Goal: Task Accomplishment & Management: Complete application form

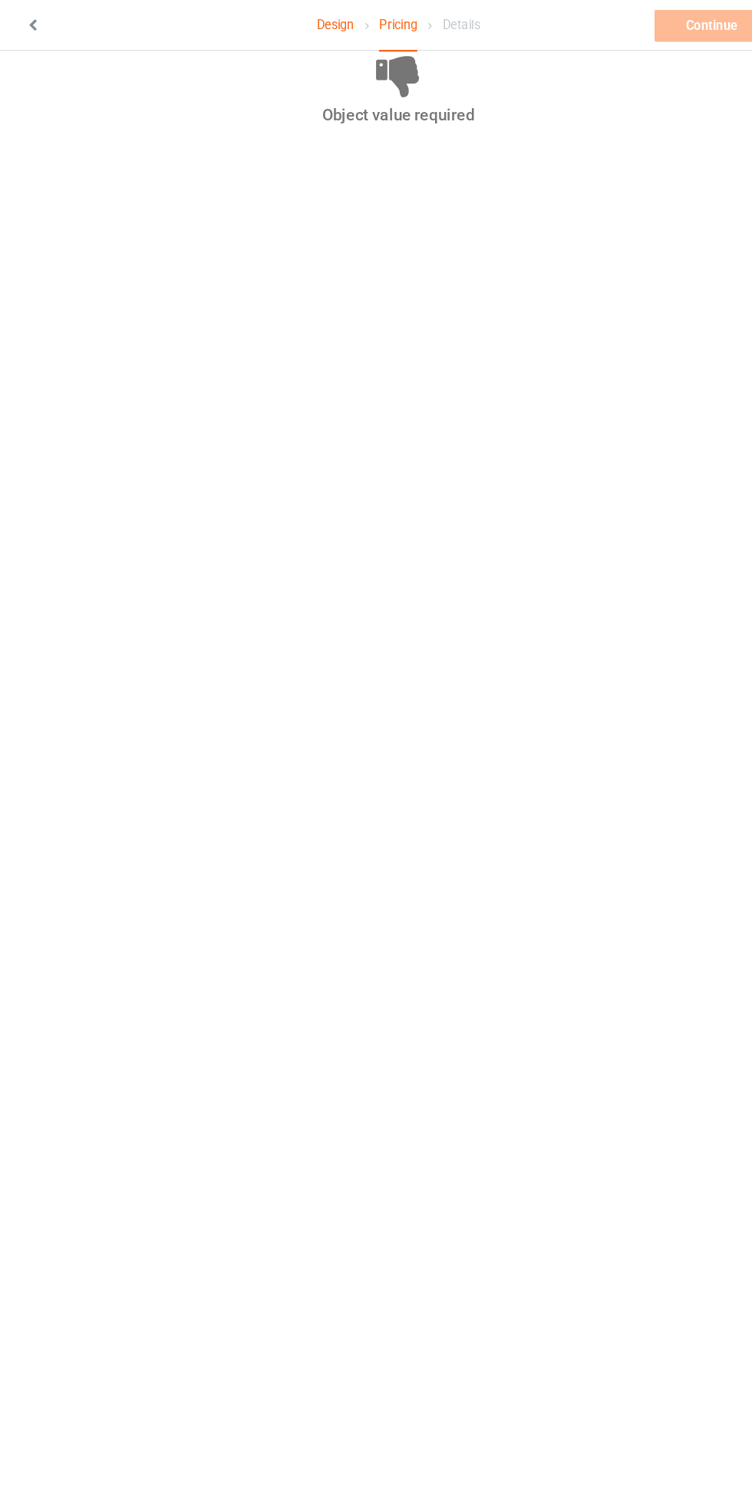
click at [318, 23] on link "Design" at bounding box center [321, 22] width 32 height 43
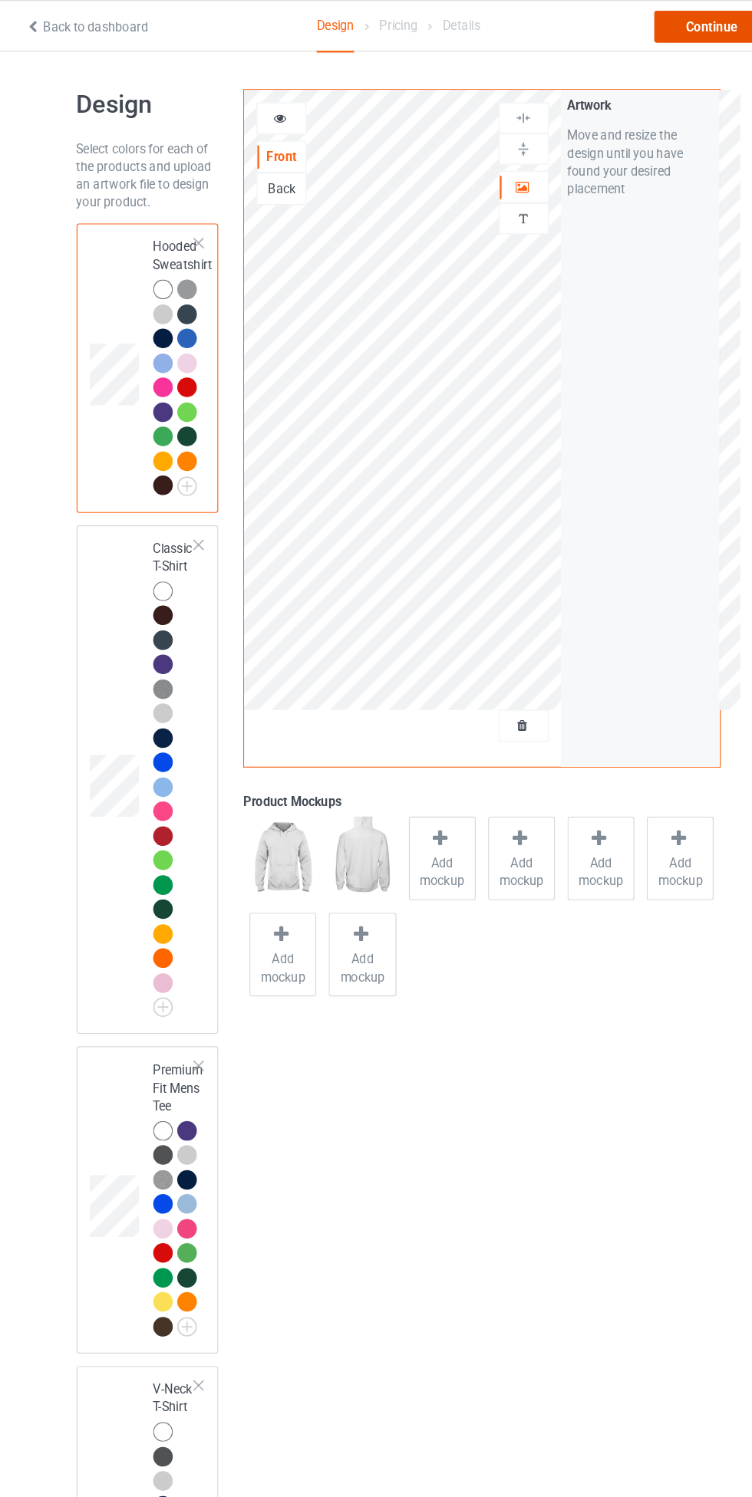
click at [649, 21] on div "Continue" at bounding box center [645, 23] width 98 height 28
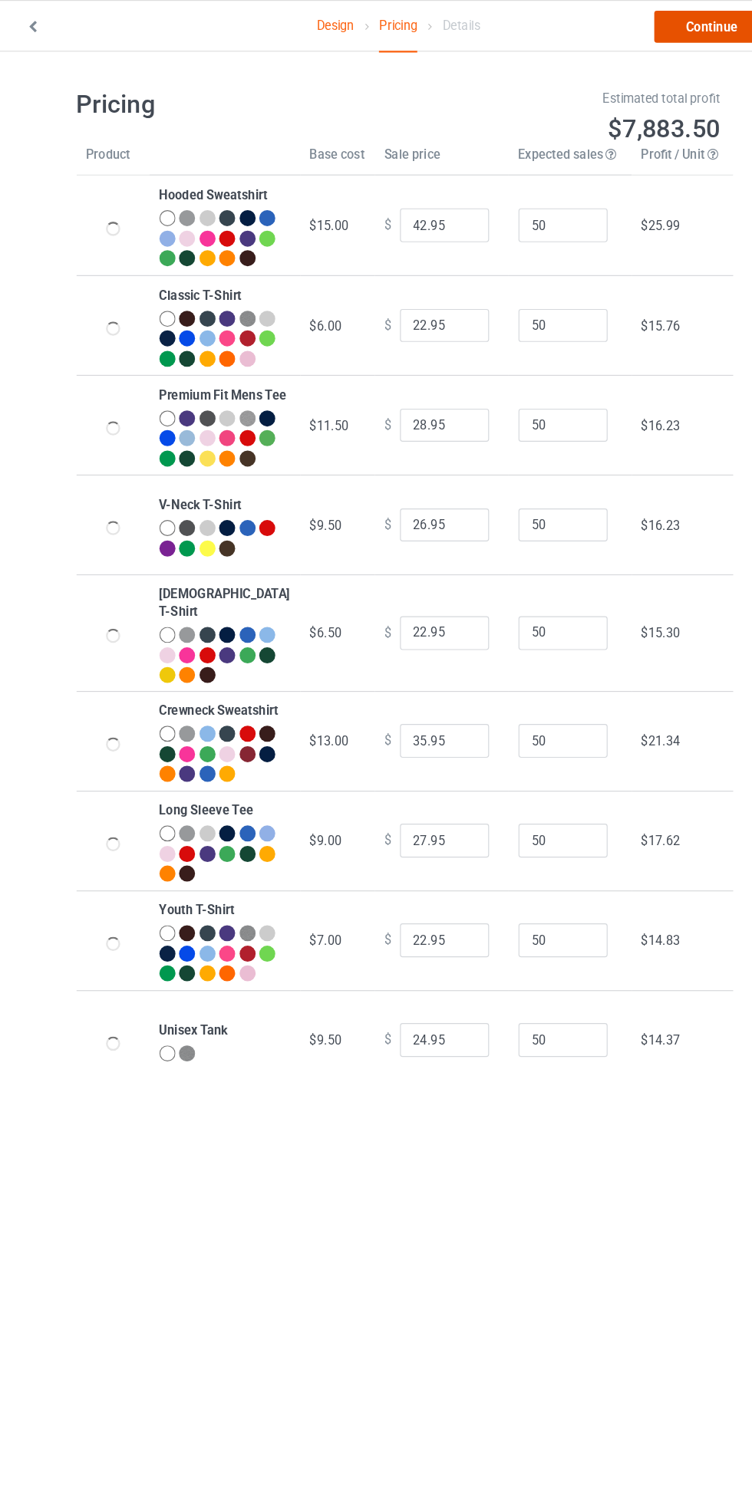
click at [660, 18] on link "Continue" at bounding box center [645, 23] width 98 height 28
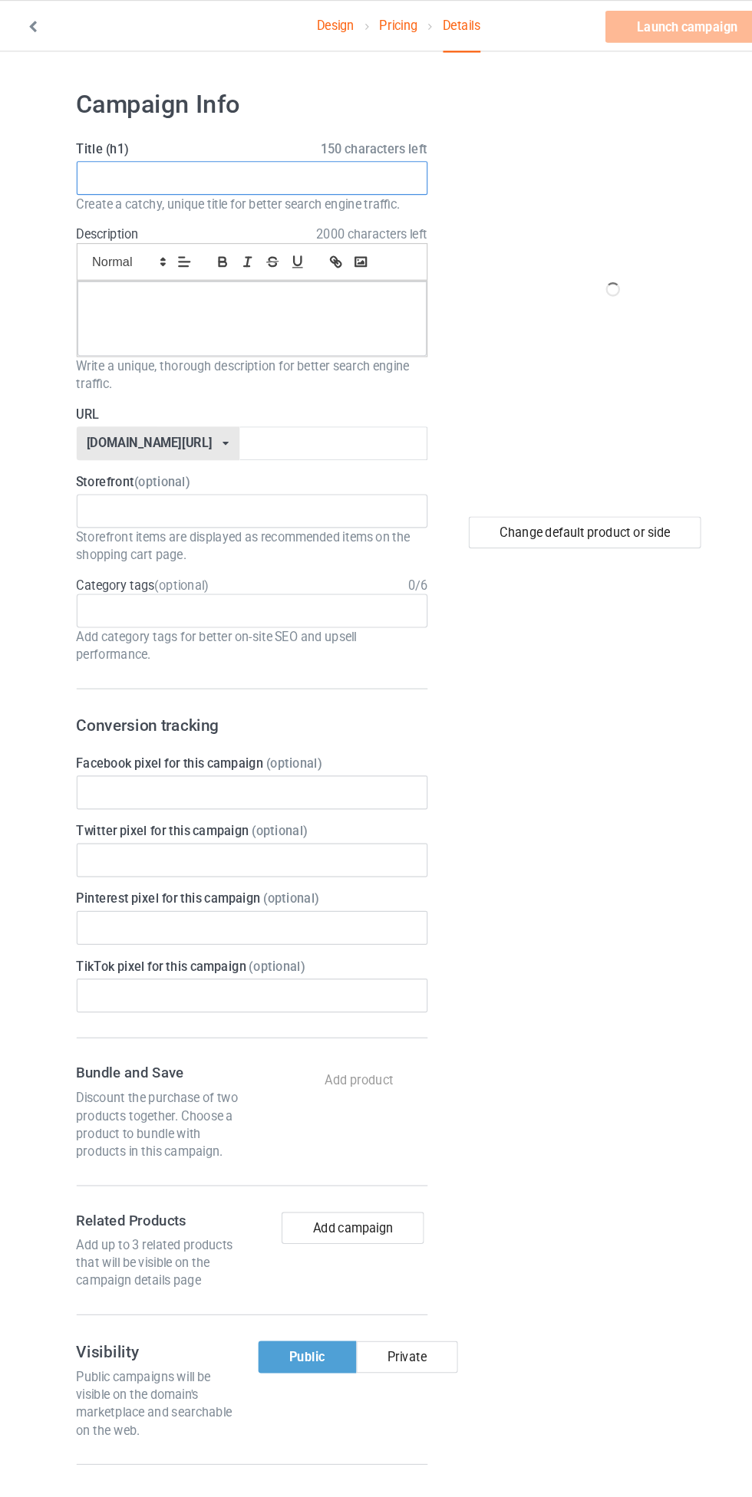
click at [352, 159] on input "text" at bounding box center [250, 153] width 302 height 29
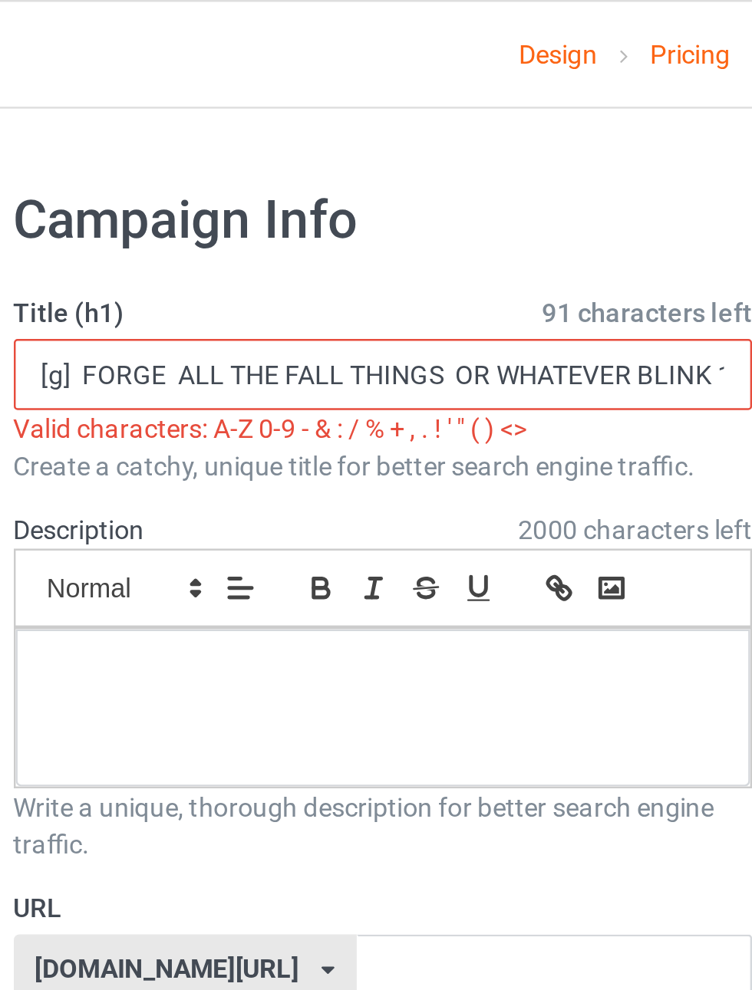
scroll to position [0, 44]
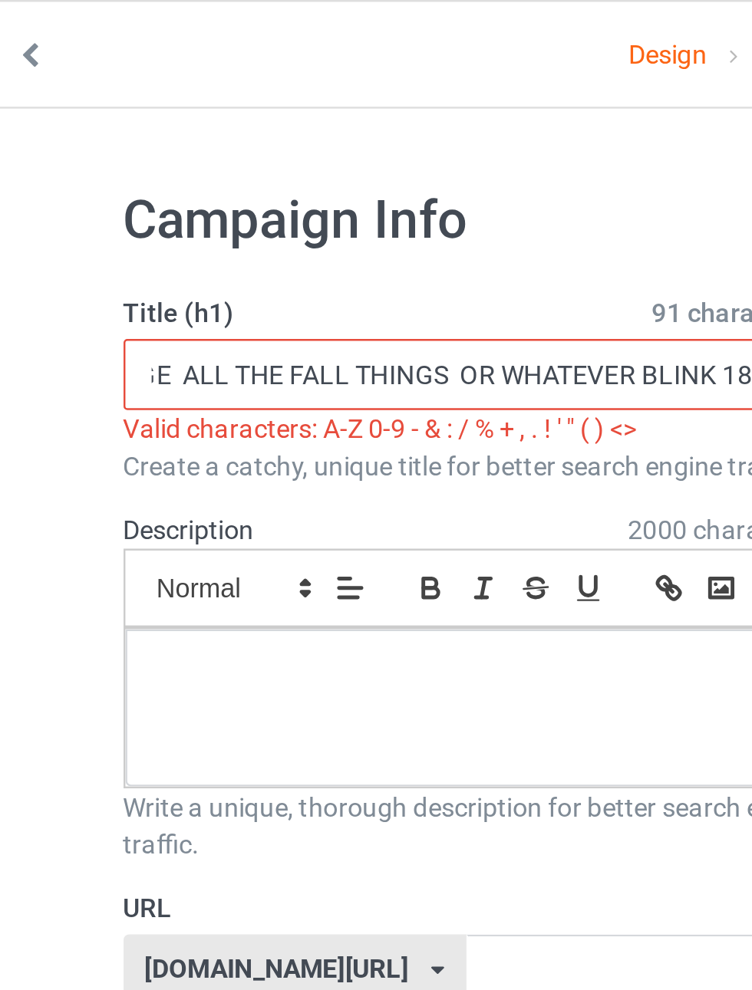
click at [121, 155] on input "[g] FORGE ALL THE FALL THINGS OR WHATEVER BLINK 182 SAYS" at bounding box center [250, 153] width 302 height 29
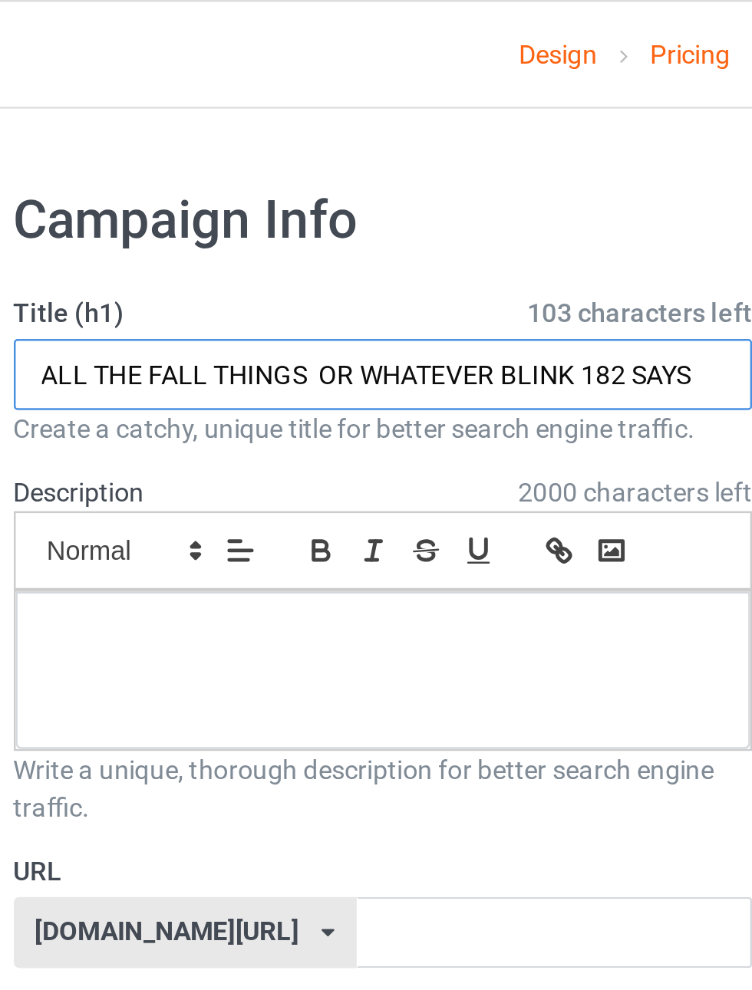
scroll to position [0, 0]
type input "ALL THE FALL THINGS OR WHATEVER BLINK 182 SAYS"
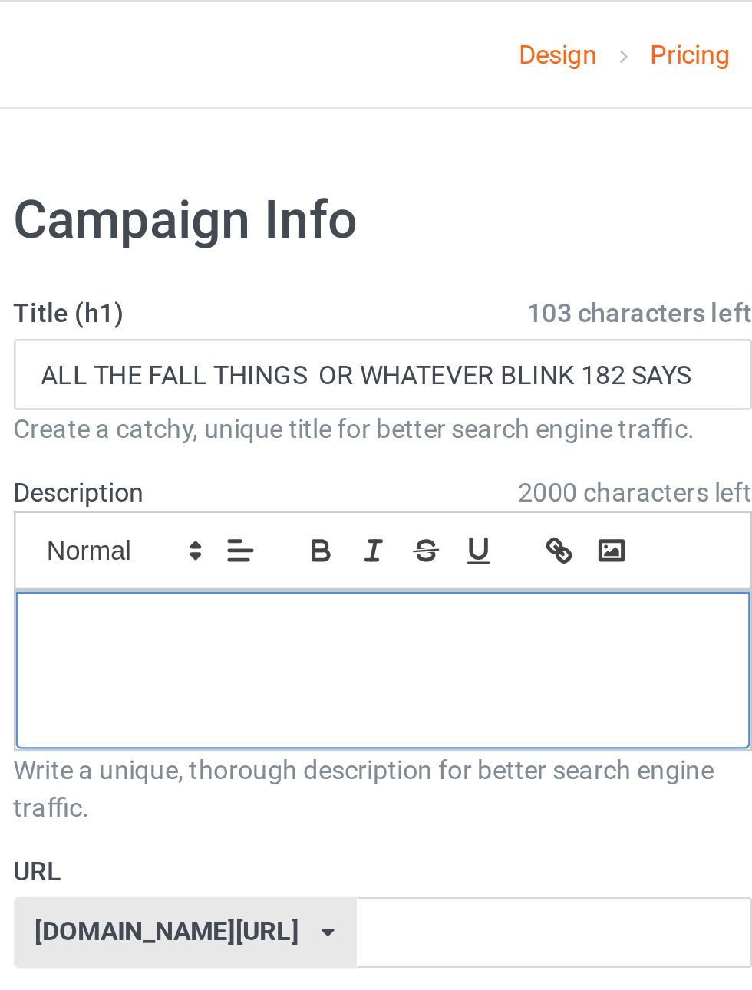
click at [332, 295] on div at bounding box center [250, 274] width 301 height 64
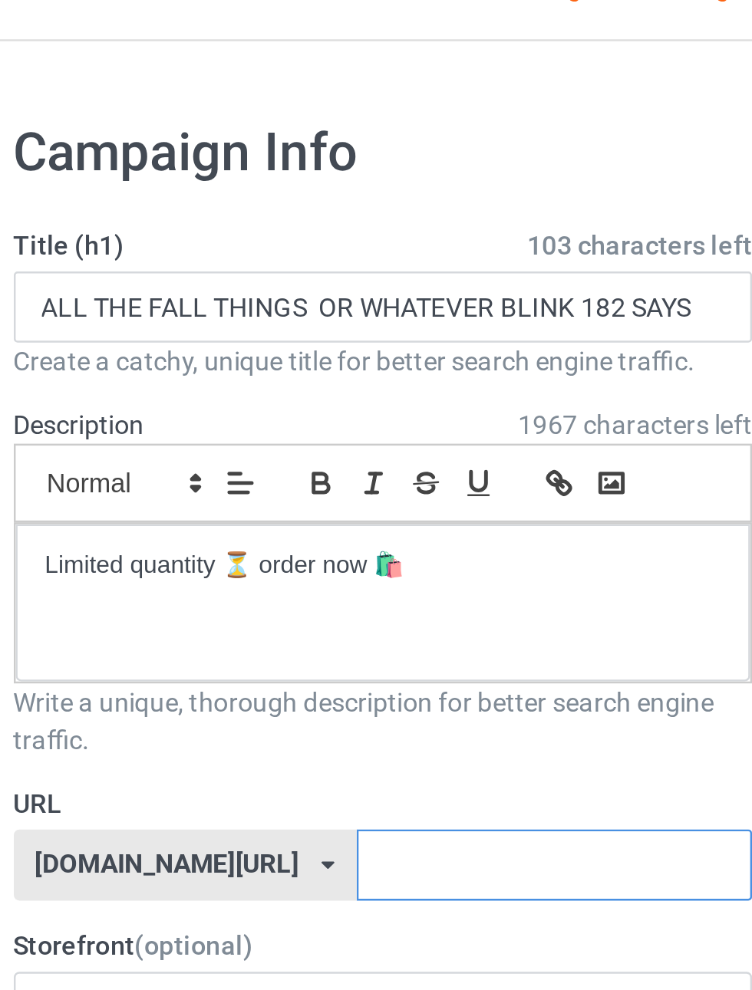
click at [324, 379] on input "text" at bounding box center [320, 381] width 162 height 29
type input "K"
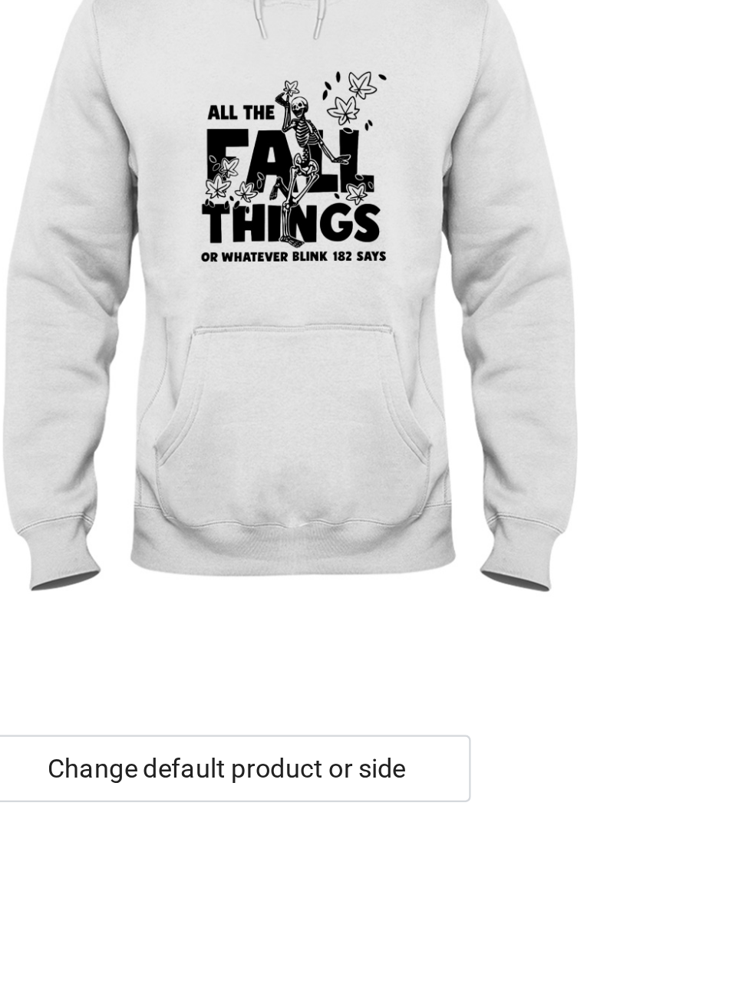
type input "kido9"
click at [601, 451] on div "Change default product or side" at bounding box center [536, 459] width 200 height 28
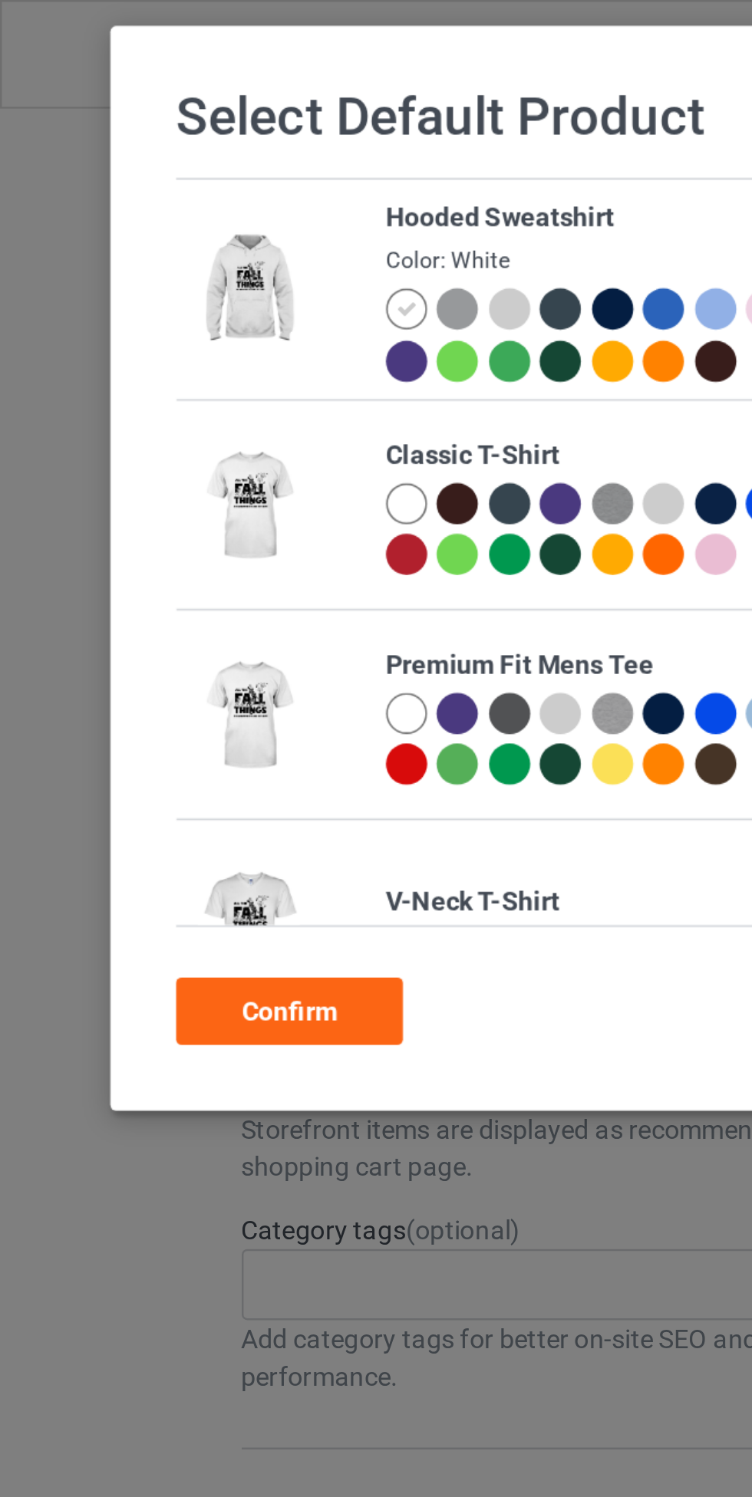
click at [172, 207] on div at bounding box center [166, 206] width 17 height 17
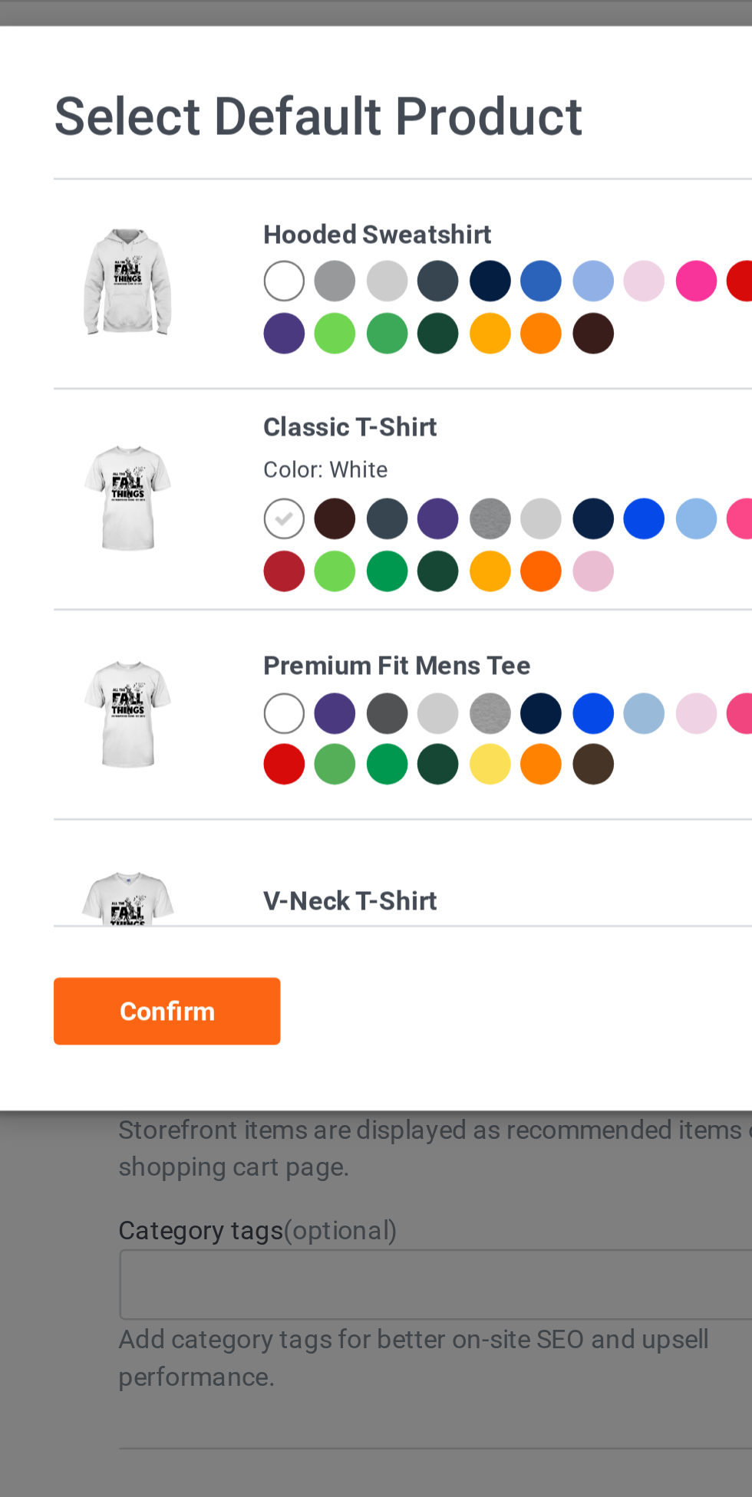
click at [249, 238] on div at bounding box center [250, 234] width 17 height 17
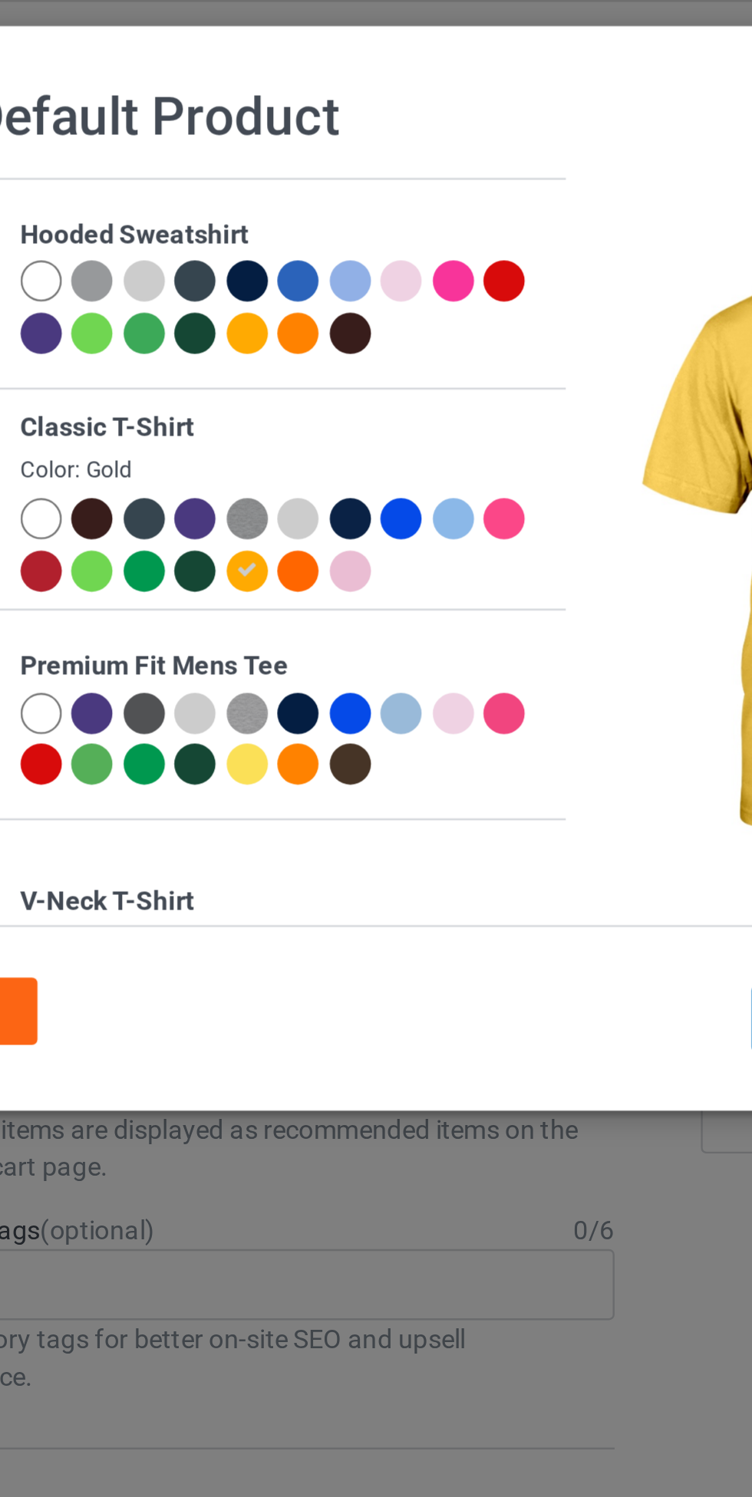
click at [280, 234] on div at bounding box center [273, 236] width 21 height 21
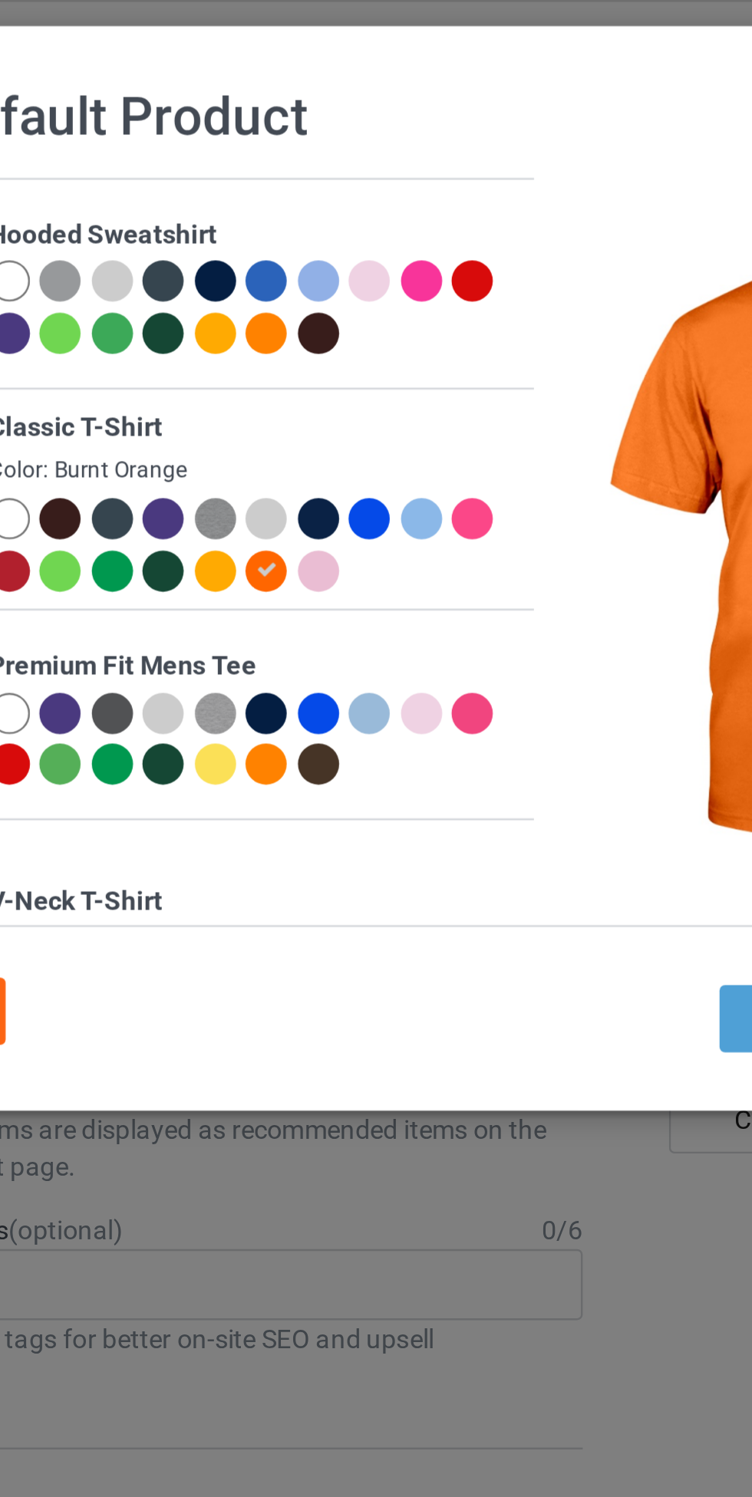
click at [256, 243] on div at bounding box center [252, 236] width 21 height 21
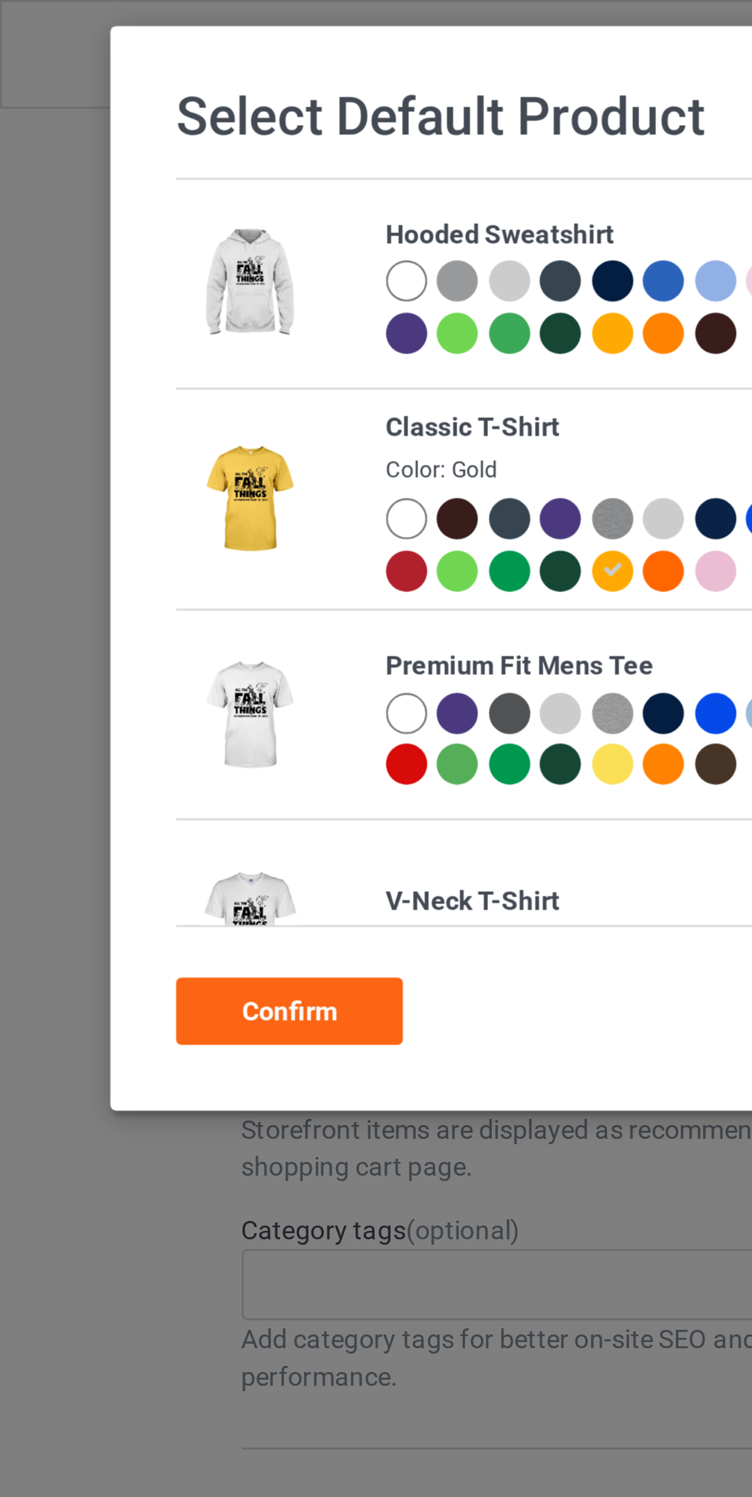
click at [119, 410] on div "Confirm" at bounding box center [118, 414] width 93 height 28
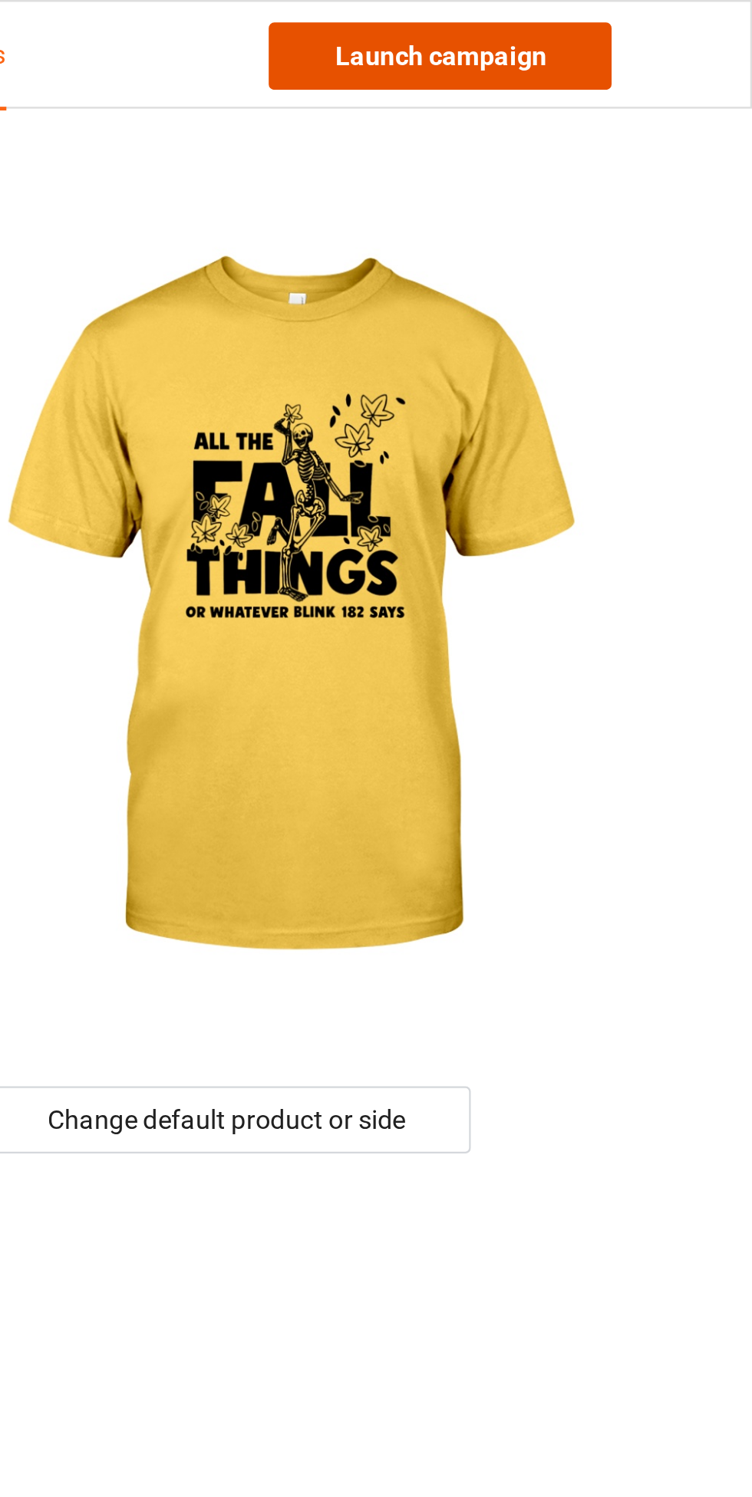
click at [655, 26] on link "Launch campaign" at bounding box center [624, 23] width 140 height 28
